Goal: Information Seeking & Learning: Learn about a topic

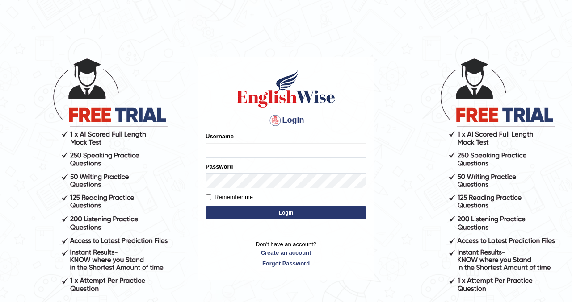
type input "kennyg_"
click at [268, 210] on button "Login" at bounding box center [285, 212] width 161 height 13
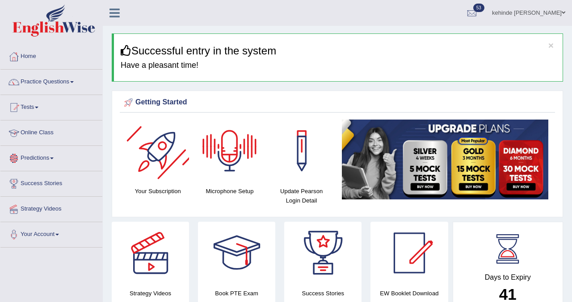
click at [43, 133] on link "Online Class" at bounding box center [51, 132] width 102 height 22
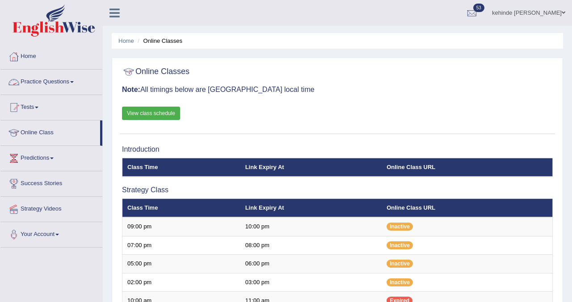
click at [46, 85] on link "Practice Questions" at bounding box center [51, 81] width 102 height 22
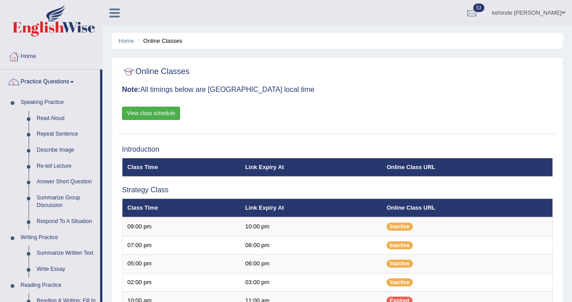
click at [364, 63] on div "Online Classes Note: All timings below are Melbourne local time View class sche…" at bounding box center [337, 99] width 435 height 72
click at [75, 225] on link "Respond To A Situation" at bounding box center [66, 222] width 67 height 16
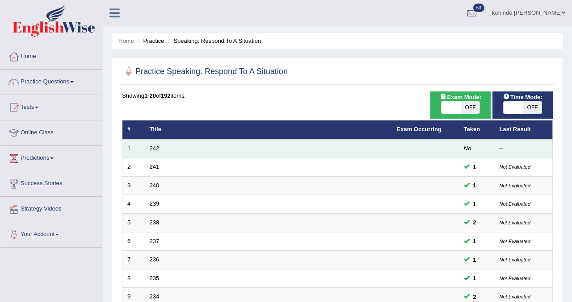
click at [467, 150] on em "No" at bounding box center [468, 148] width 8 height 7
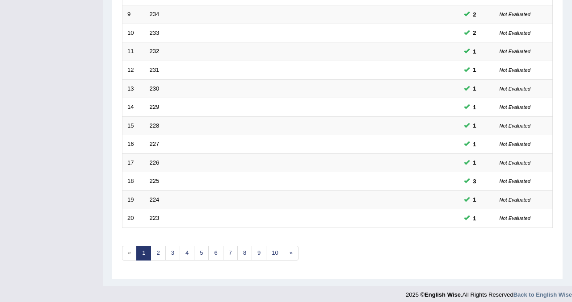
scroll to position [289, 0]
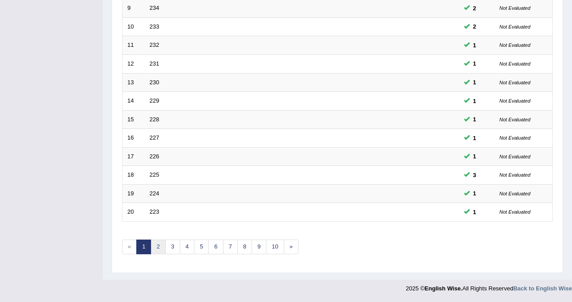
click at [156, 249] on link "2" at bounding box center [158, 247] width 15 height 15
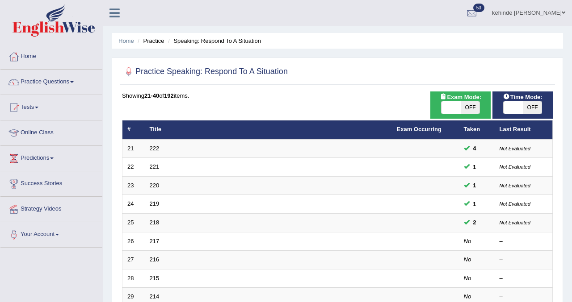
click at [466, 105] on span "OFF" at bounding box center [470, 107] width 19 height 13
checkbox input "true"
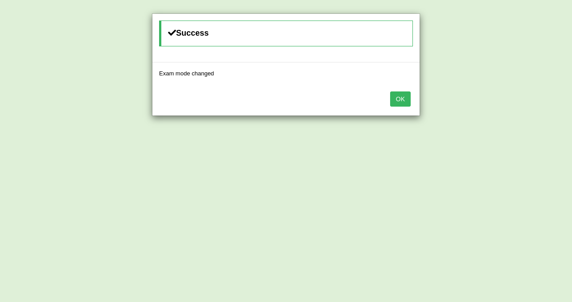
click at [398, 100] on button "OK" at bounding box center [400, 99] width 21 height 15
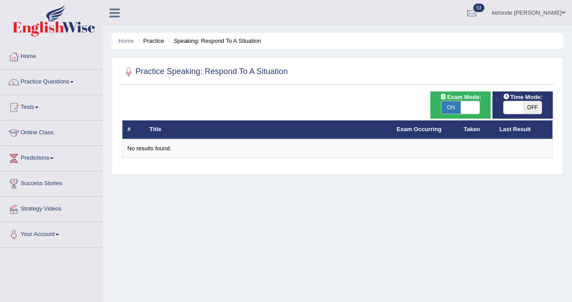
click at [454, 109] on span "ON" at bounding box center [450, 107] width 19 height 13
checkbox input "false"
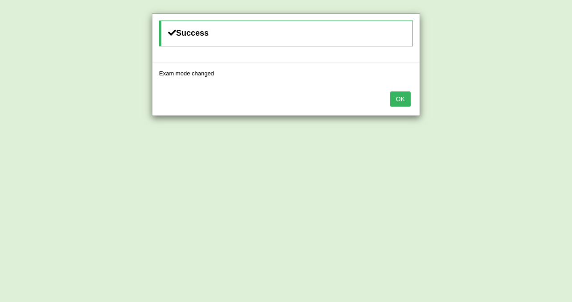
click at [401, 101] on button "OK" at bounding box center [400, 99] width 21 height 15
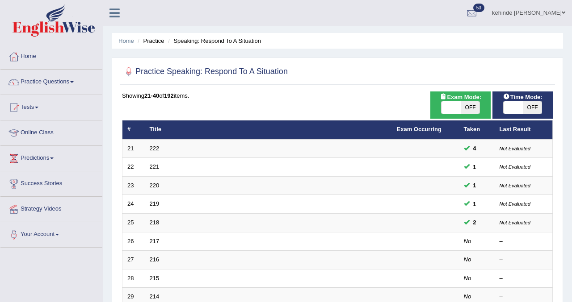
click at [529, 110] on span "OFF" at bounding box center [532, 107] width 19 height 13
checkbox input "true"
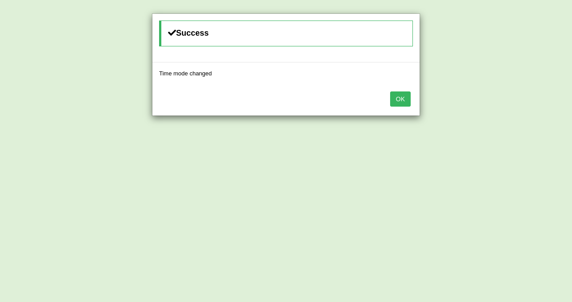
click at [400, 98] on button "OK" at bounding box center [400, 99] width 21 height 15
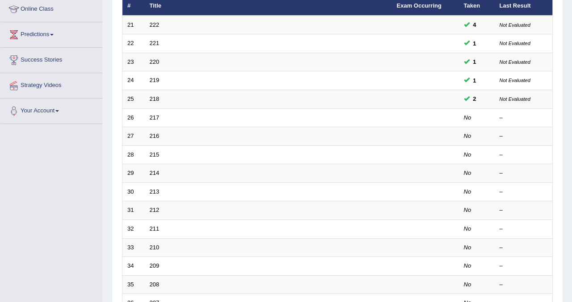
scroll to position [125, 0]
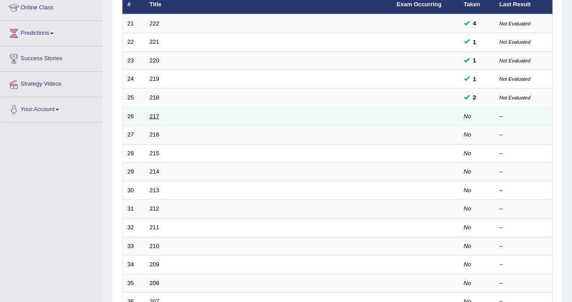
click at [155, 116] on link "217" at bounding box center [155, 116] width 10 height 7
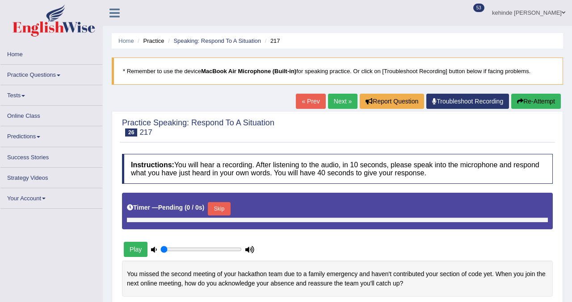
type input "0.85"
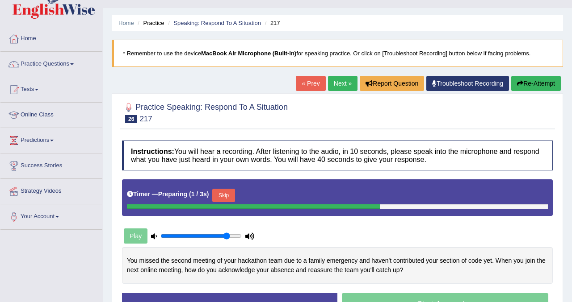
scroll to position [36, 0]
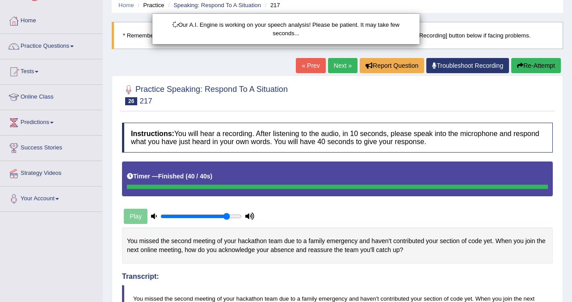
click at [515, 215] on div "Our A.I. Engine is working on your speech analysis! Please be patient. It may t…" at bounding box center [286, 151] width 572 height 302
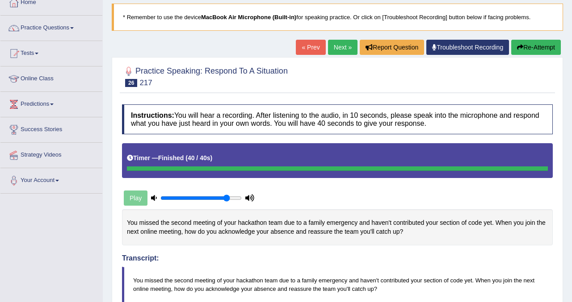
scroll to position [48, 0]
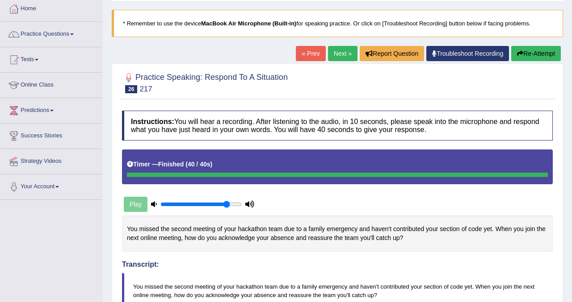
click at [337, 54] on link "Next »" at bounding box center [342, 53] width 29 height 15
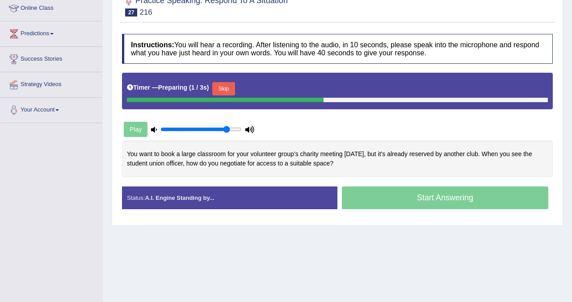
scroll to position [125, 0]
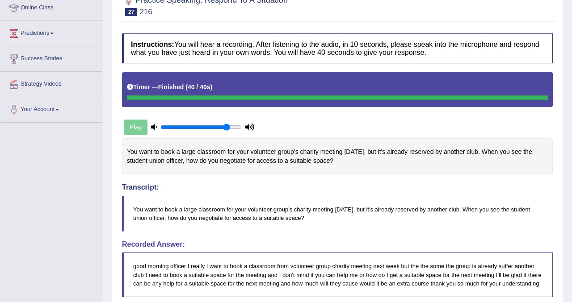
click at [560, 252] on div "Practice Speaking: Respond To A Situation 27 216 Instructions: You will hear a …" at bounding box center [337, 256] width 451 height 540
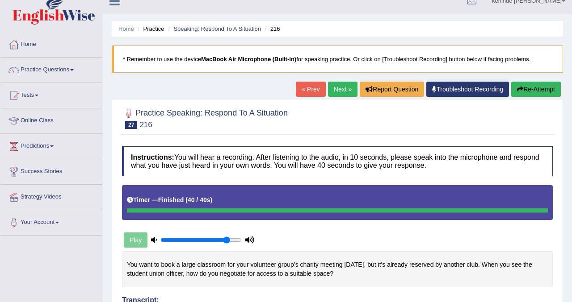
scroll to position [0, 0]
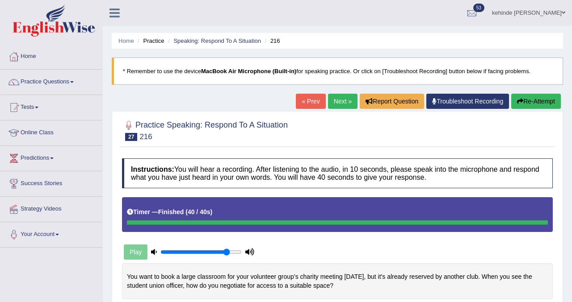
click at [334, 102] on link "Next »" at bounding box center [342, 101] width 29 height 15
click at [334, 105] on link "Next »" at bounding box center [342, 101] width 29 height 15
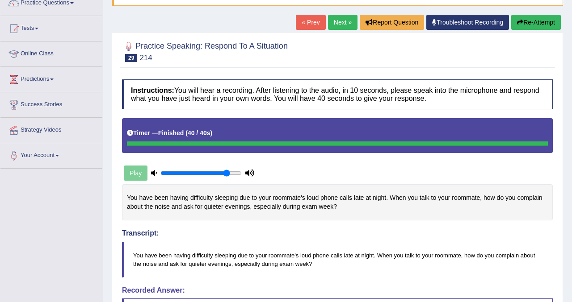
scroll to position [63, 0]
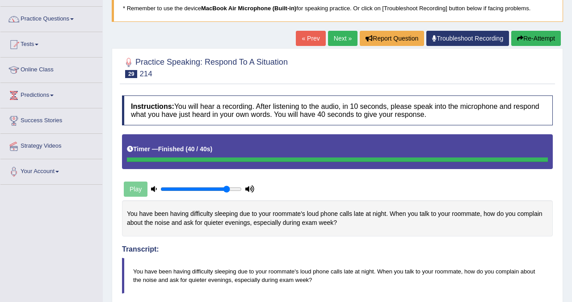
click at [527, 41] on button "Re-Attempt" at bounding box center [536, 38] width 50 height 15
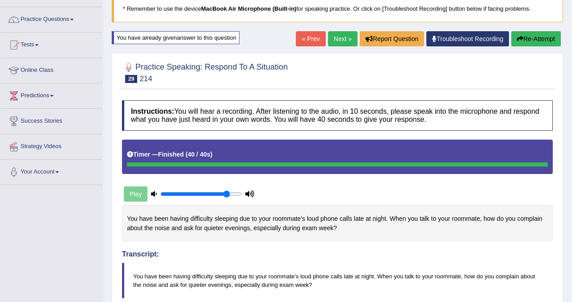
scroll to position [45, 0]
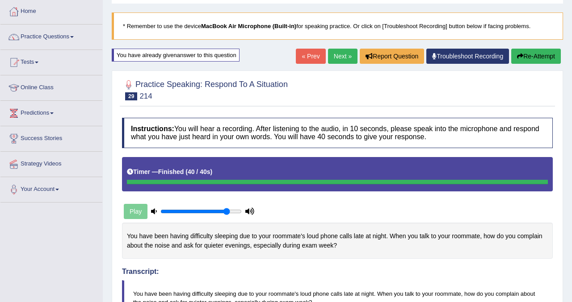
click at [342, 60] on link "Next »" at bounding box center [342, 56] width 29 height 15
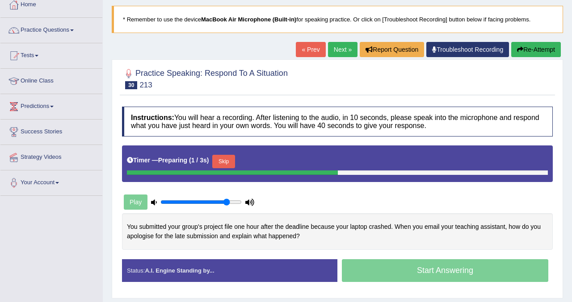
scroll to position [54, 0]
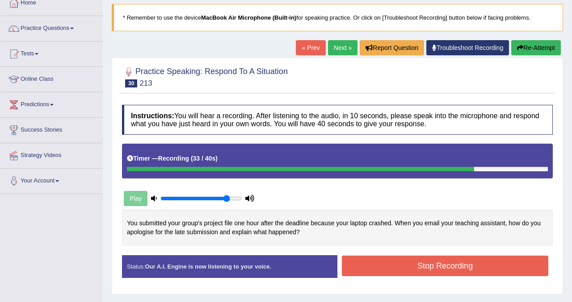
click at [397, 275] on button "Stop Recording" at bounding box center [445, 266] width 206 height 21
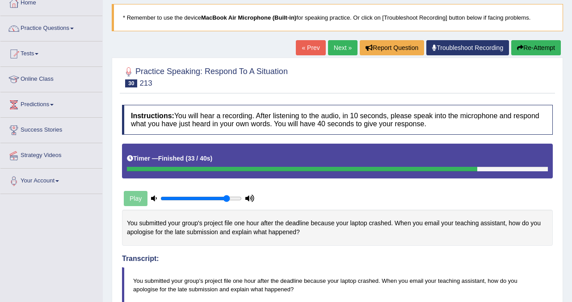
scroll to position [36, 0]
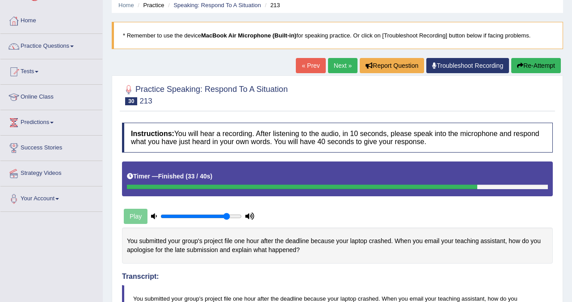
click at [339, 68] on link "Next »" at bounding box center [342, 65] width 29 height 15
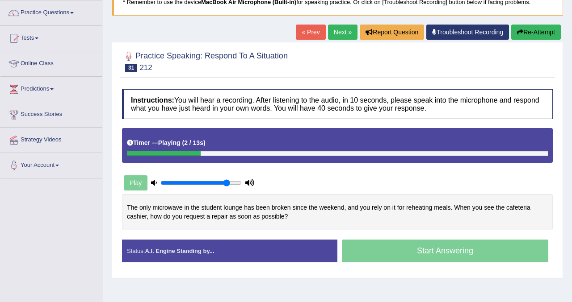
scroll to position [71, 0]
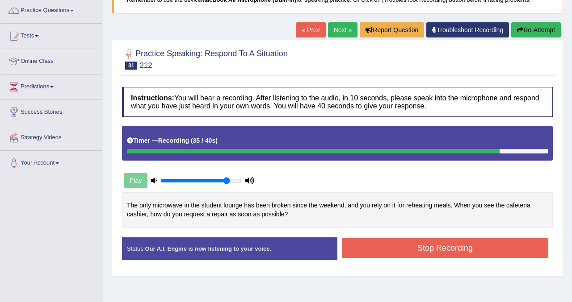
click at [358, 248] on button "Stop Recording" at bounding box center [445, 248] width 206 height 21
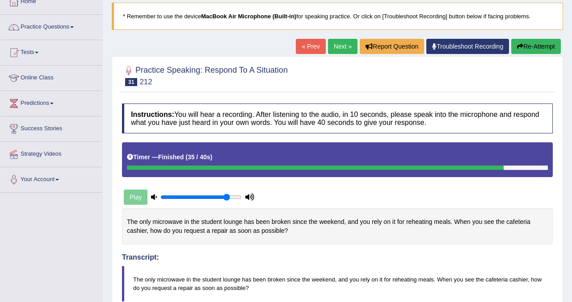
scroll to position [54, 0]
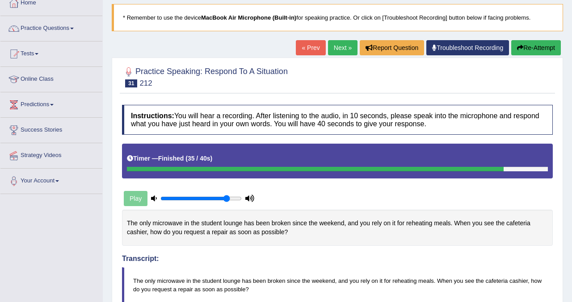
click at [537, 47] on button "Re-Attempt" at bounding box center [536, 47] width 50 height 15
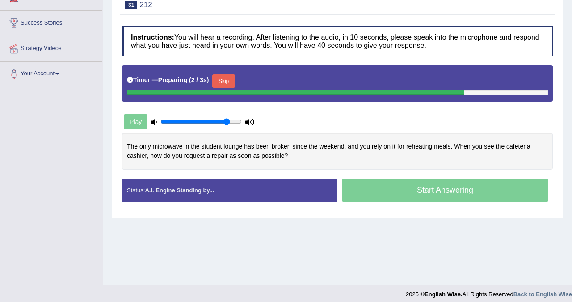
scroll to position [167, 0]
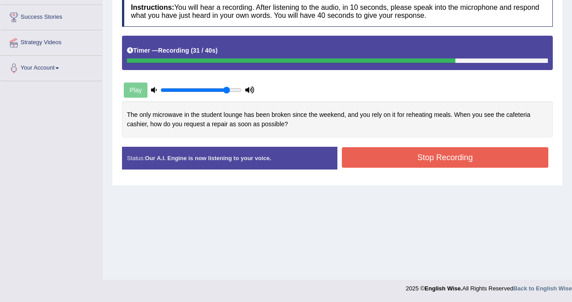
click at [393, 161] on button "Stop Recording" at bounding box center [445, 157] width 206 height 21
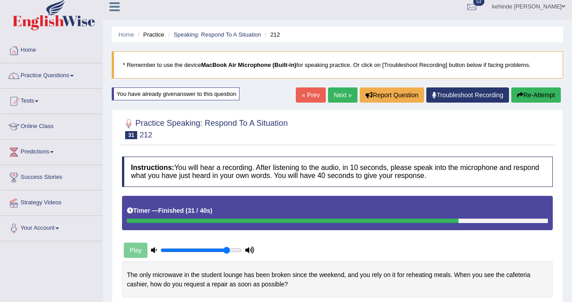
scroll to position [6, 0]
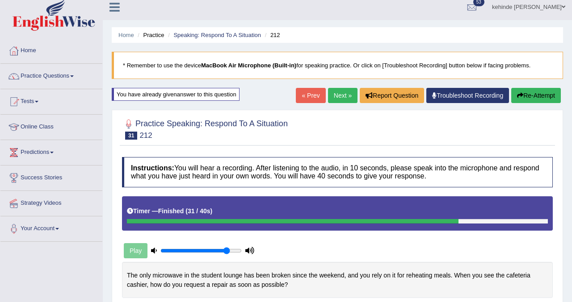
click at [336, 94] on link "Next »" at bounding box center [342, 95] width 29 height 15
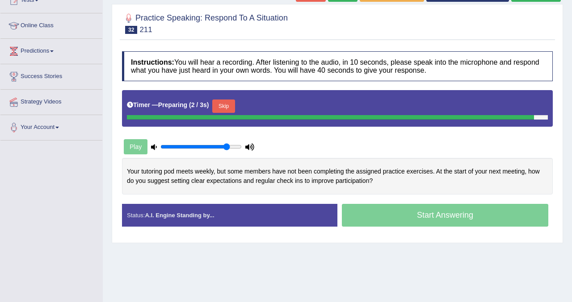
scroll to position [125, 0]
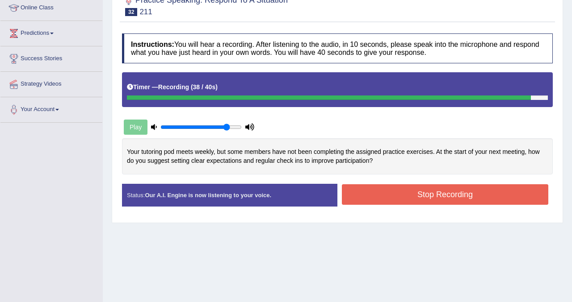
drag, startPoint x: 0, startPoint y: 0, endPoint x: 269, endPoint y: 147, distance: 306.7
click at [332, 94] on div "Timer — Recording ( 38 / 40s )" at bounding box center [337, 88] width 421 height 16
click at [362, 198] on button "Stop Recording" at bounding box center [445, 194] width 206 height 21
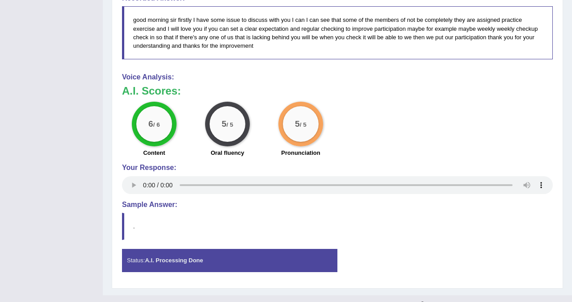
scroll to position [387, 0]
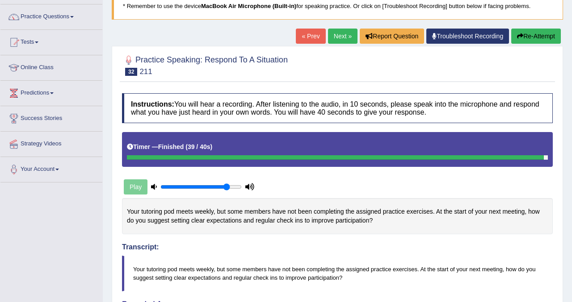
scroll to position [48, 0]
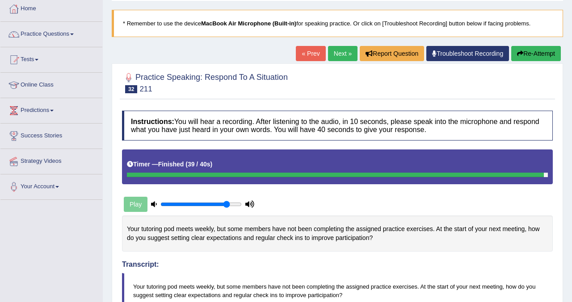
click at [333, 58] on link "Next »" at bounding box center [342, 53] width 29 height 15
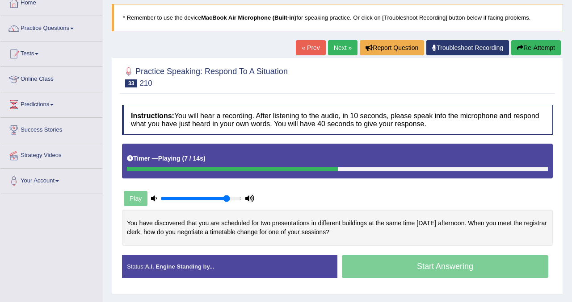
scroll to position [71, 0]
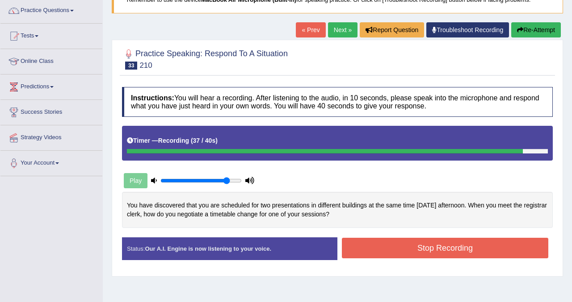
click at [365, 253] on button "Stop Recording" at bounding box center [445, 248] width 206 height 21
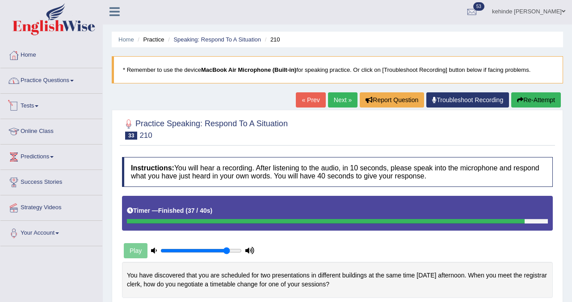
scroll to position [0, 0]
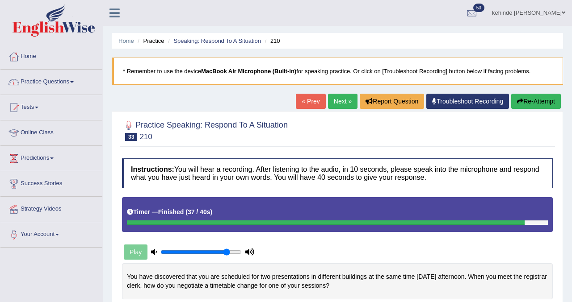
click at [53, 89] on link "Practice Questions" at bounding box center [51, 81] width 102 height 22
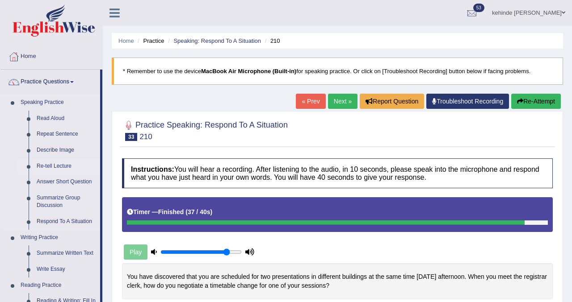
click at [66, 163] on link "Re-tell Lecture" at bounding box center [66, 167] width 67 height 16
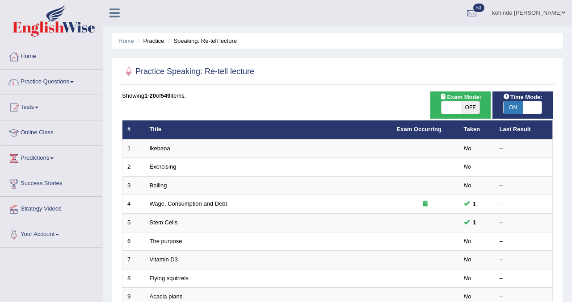
click at [462, 109] on span "OFF" at bounding box center [470, 107] width 19 height 13
checkbox input "true"
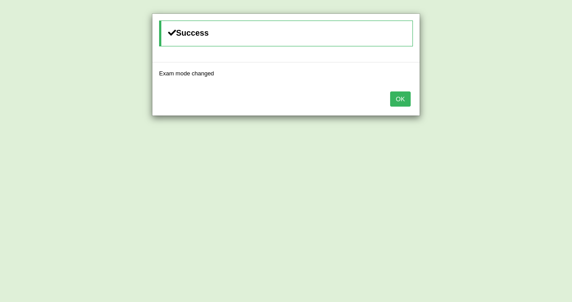
click at [406, 98] on button "OK" at bounding box center [400, 99] width 21 height 15
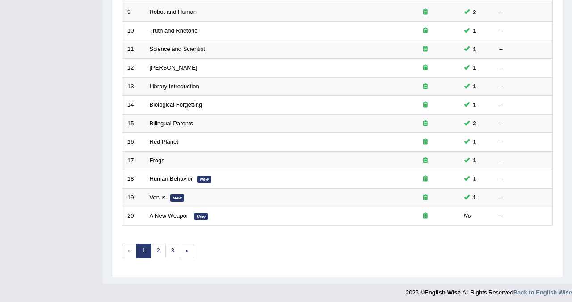
scroll to position [289, 0]
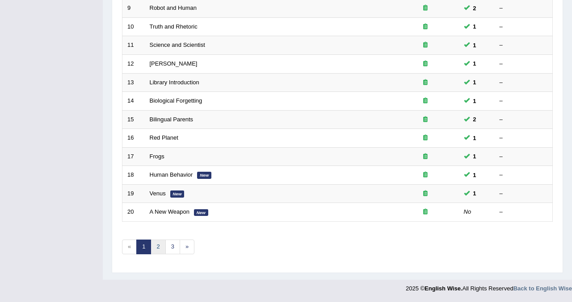
click at [155, 249] on link "2" at bounding box center [158, 247] width 15 height 15
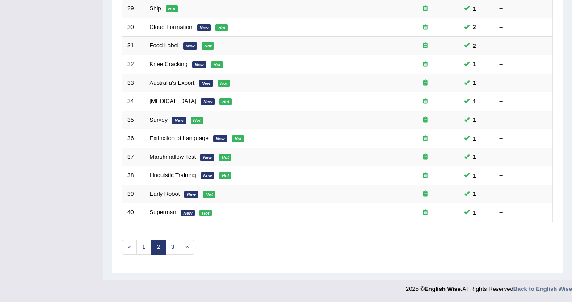
scroll to position [289, 0]
click at [166, 247] on link "3" at bounding box center [172, 247] width 15 height 15
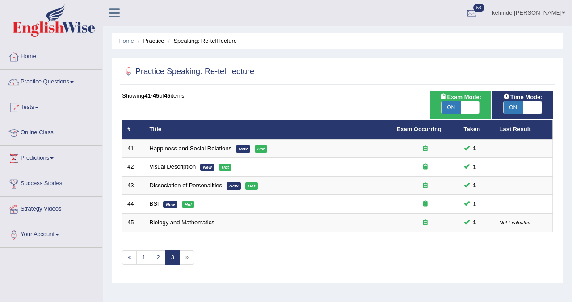
click at [451, 111] on span "ON" at bounding box center [450, 107] width 19 height 13
checkbox input "false"
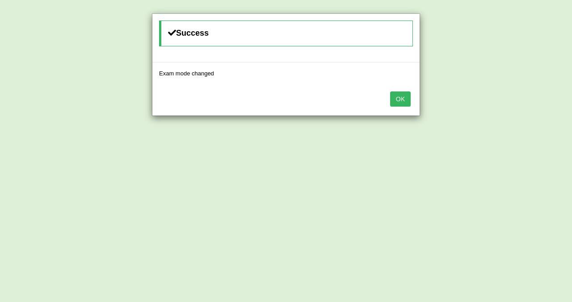
click at [397, 98] on button "OK" at bounding box center [400, 99] width 21 height 15
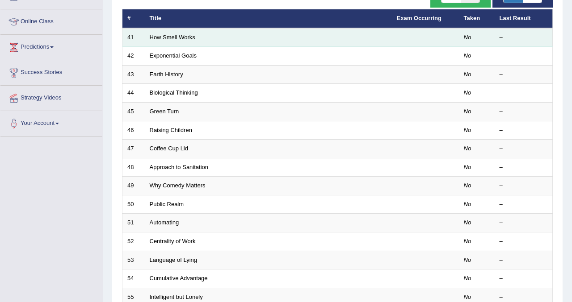
scroll to position [125, 0]
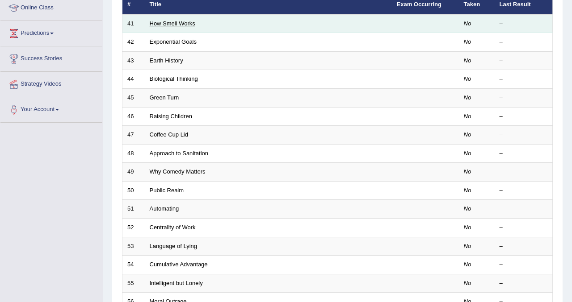
click at [176, 25] on link "How Smell Works" at bounding box center [173, 23] width 46 height 7
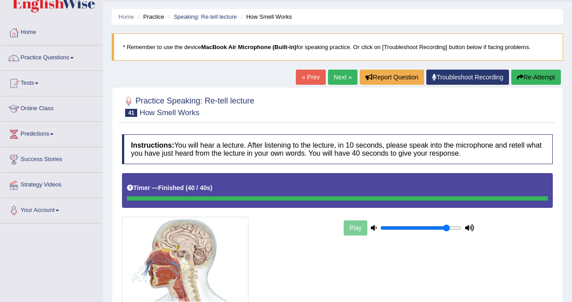
scroll to position [18, 0]
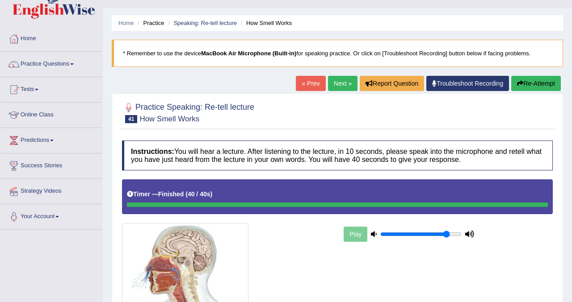
click at [533, 85] on button "Re-Attempt" at bounding box center [536, 83] width 50 height 15
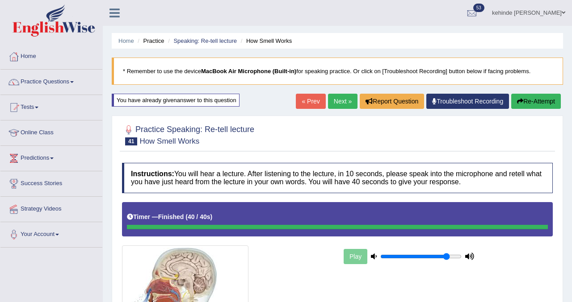
click at [335, 105] on link "Next »" at bounding box center [342, 101] width 29 height 15
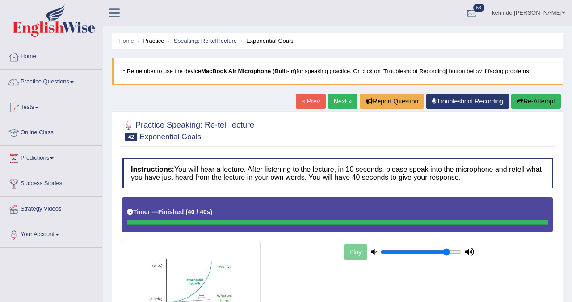
click at [334, 101] on link "Next »" at bounding box center [342, 101] width 29 height 15
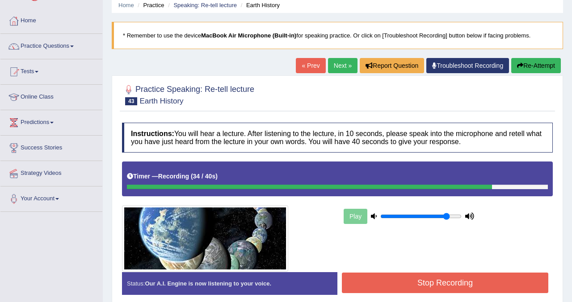
scroll to position [71, 0]
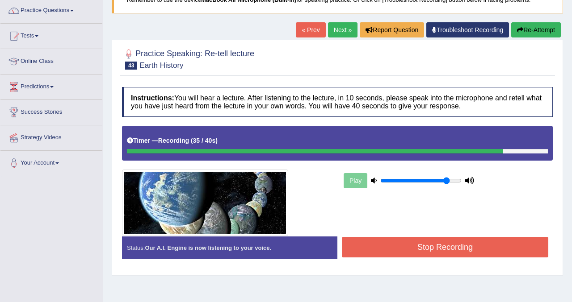
click at [362, 254] on button "Stop Recording" at bounding box center [445, 247] width 206 height 21
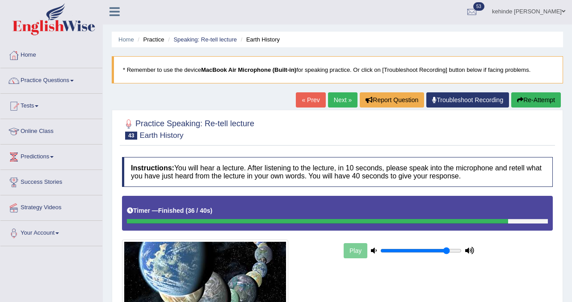
scroll to position [0, 0]
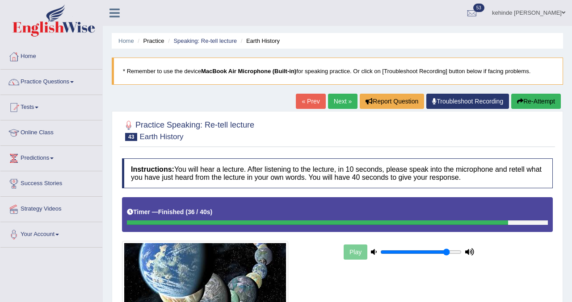
click at [334, 100] on link "Next »" at bounding box center [342, 101] width 29 height 15
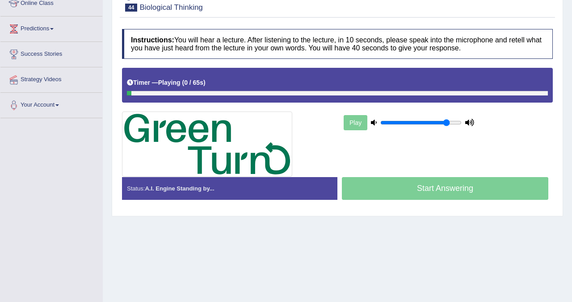
scroll to position [143, 0]
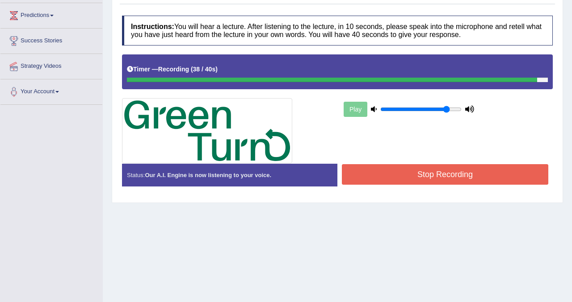
click at [366, 184] on button "Stop Recording" at bounding box center [445, 174] width 206 height 21
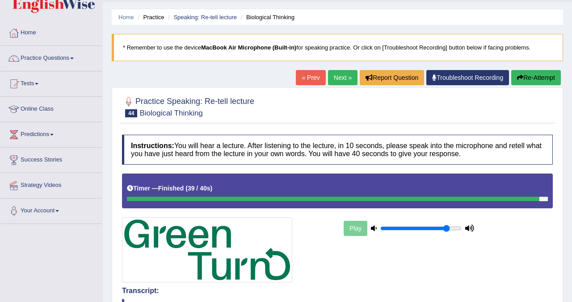
scroll to position [0, 0]
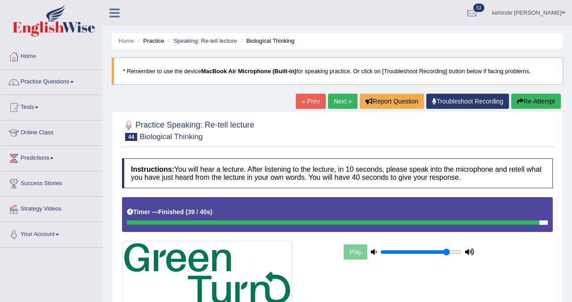
click at [333, 100] on link "Next »" at bounding box center [342, 101] width 29 height 15
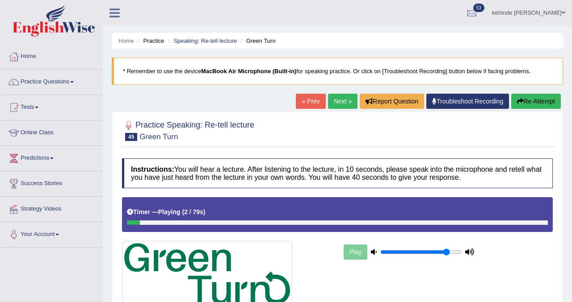
click at [333, 105] on link "Next »" at bounding box center [342, 101] width 29 height 15
